Goal: Information Seeking & Learning: Find specific fact

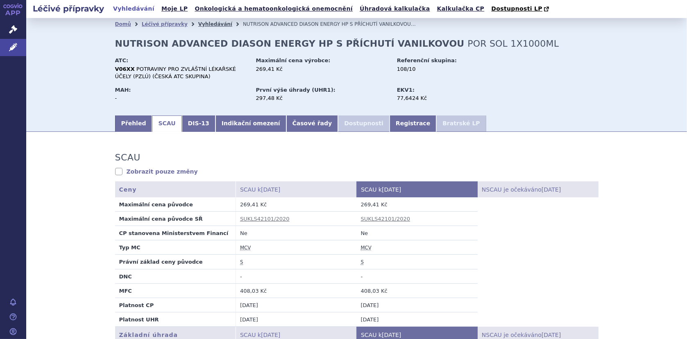
click at [205, 23] on link "Vyhledávání" at bounding box center [215, 24] width 34 height 6
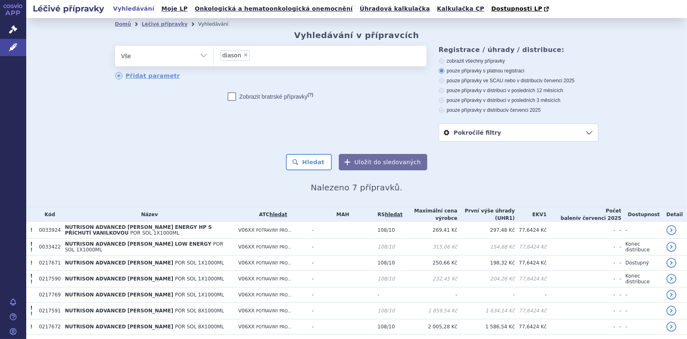
click at [243, 54] on span "×" at bounding box center [245, 54] width 5 height 5
click at [214, 54] on select "diason" at bounding box center [213, 55] width 0 height 20
select select
type input "nu"
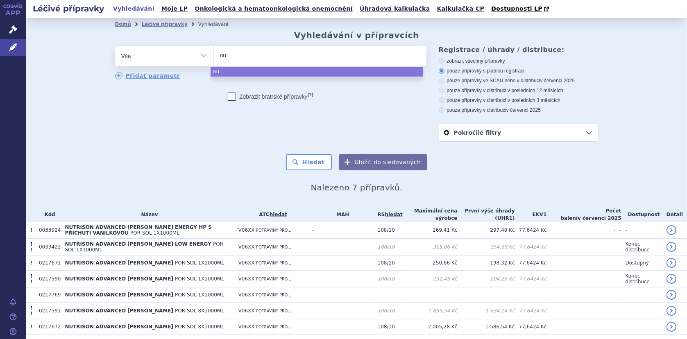
type input "nut"
type input "nutr"
type input "nutri"
type input "nutrid"
type input "nutridr"
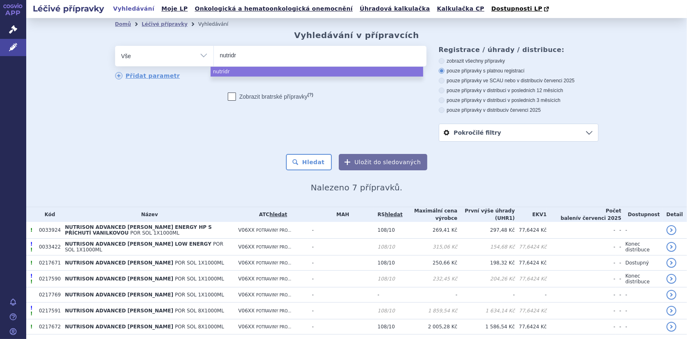
type input "nutridri"
type input "nutridrin"
type input "nutridrink"
type input "nutridrink j"
type input "nutridrink jui"
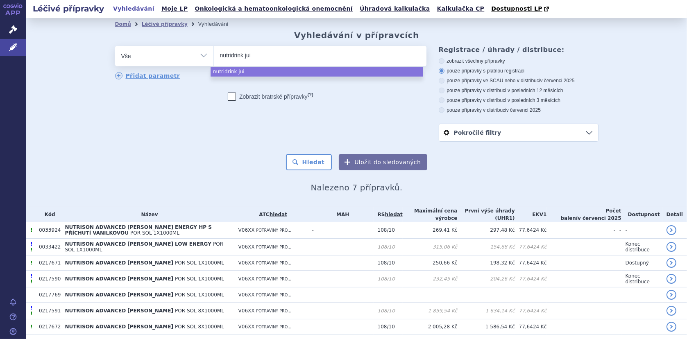
type input "nutridrink juic"
type input "nutridrink juice"
select select "nutridrink juice"
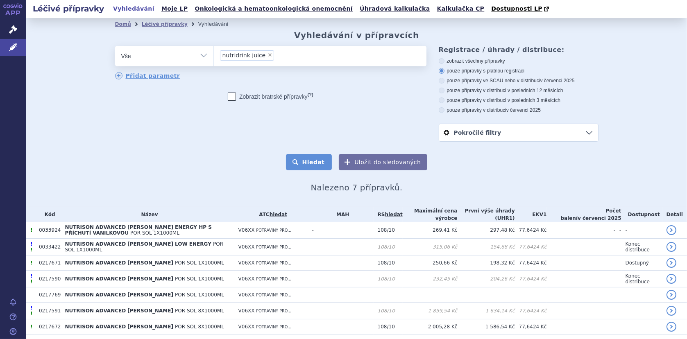
click at [304, 163] on button "Hledat" at bounding box center [309, 162] width 46 height 16
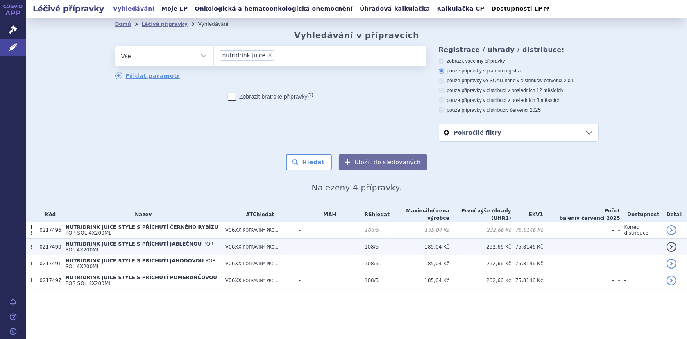
click at [159, 243] on span "NUTRIDRINK JUICE STYLE S PŘÍCHUTÍ JABLEČNOU" at bounding box center [134, 244] width 136 height 6
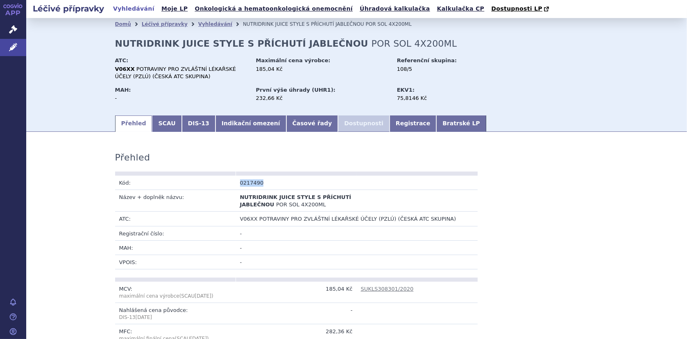
drag, startPoint x: 235, startPoint y: 184, endPoint x: 267, endPoint y: 184, distance: 32.0
click at [267, 184] on td "0217490" at bounding box center [296, 183] width 121 height 14
copy td "0217490"
click at [154, 125] on link "SCAU" at bounding box center [166, 124] width 29 height 16
